Goal: Information Seeking & Learning: Learn about a topic

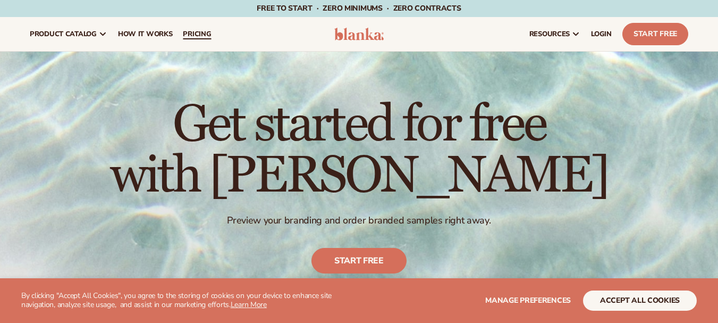
click at [200, 28] on link "pricing" at bounding box center [196, 34] width 39 height 34
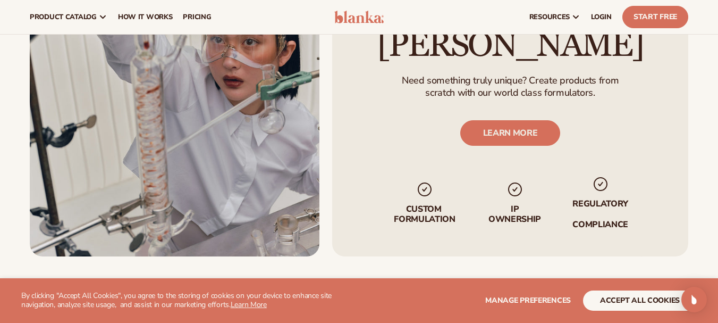
scroll to position [1215, 0]
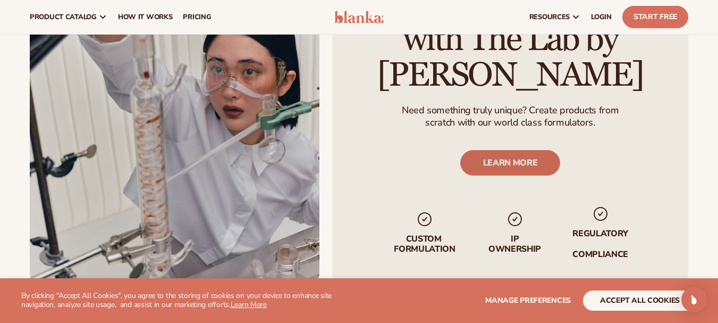
click at [546, 167] on link "LEARN MORE" at bounding box center [510, 163] width 100 height 26
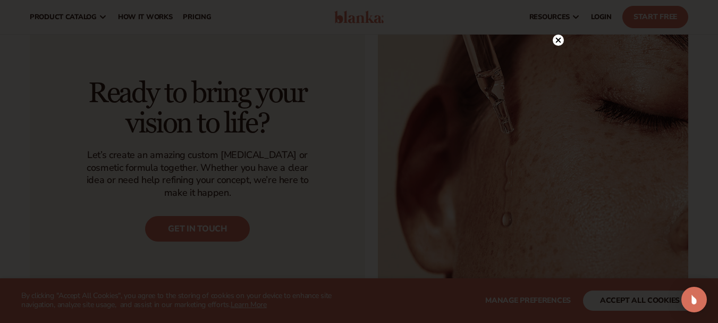
scroll to position [691, 0]
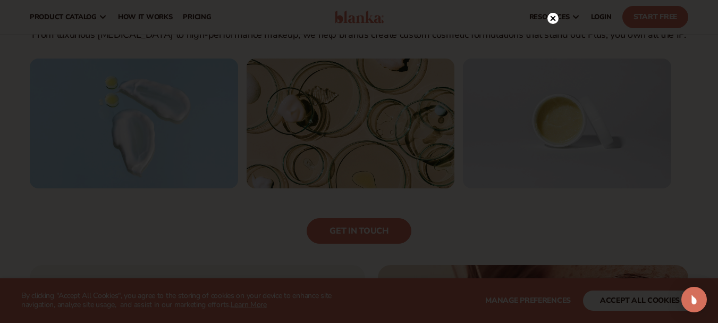
click at [550, 24] on icon at bounding box center [552, 18] width 11 height 11
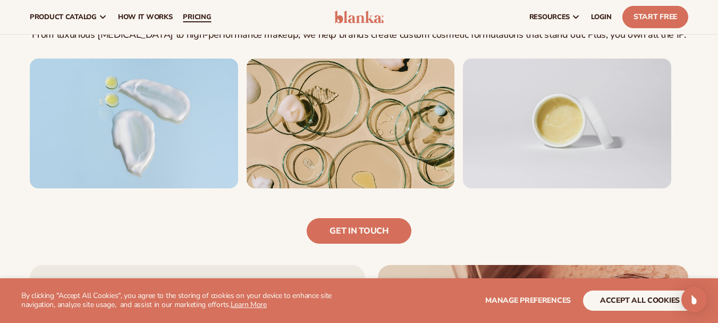
click at [191, 18] on span "pricing" at bounding box center [197, 17] width 28 height 9
